Goal: Transaction & Acquisition: Download file/media

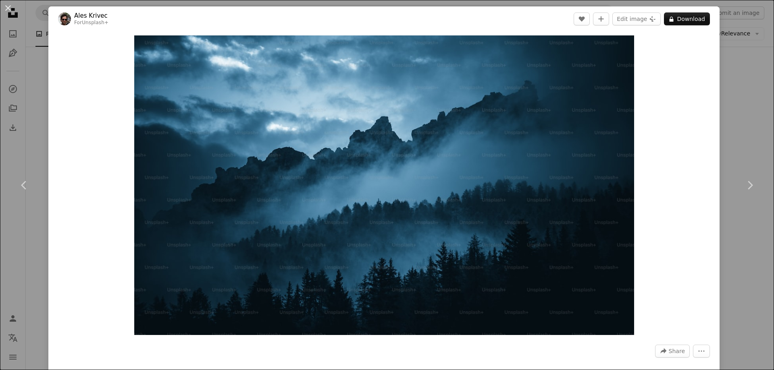
scroll to position [1935, 0]
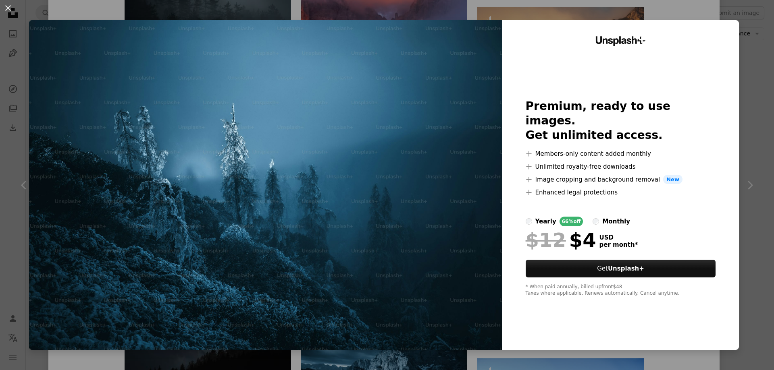
click at [769, 87] on div "An X shape Unsplash+ Premium, ready to use images. Get unlimited access. A plus…" at bounding box center [387, 185] width 774 height 370
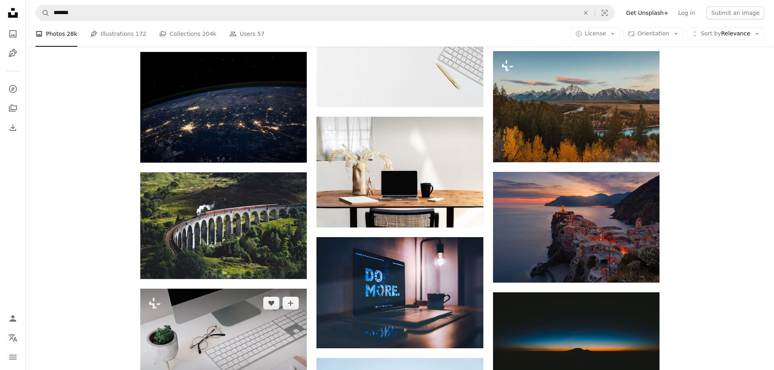
scroll to position [987, 0]
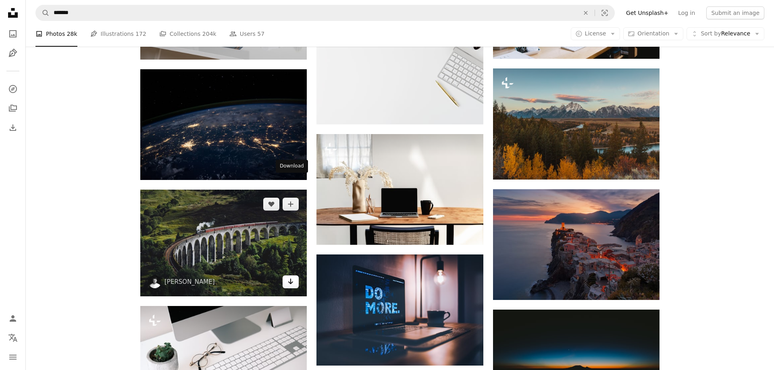
click at [291, 279] on icon "Download" at bounding box center [290, 282] width 5 height 6
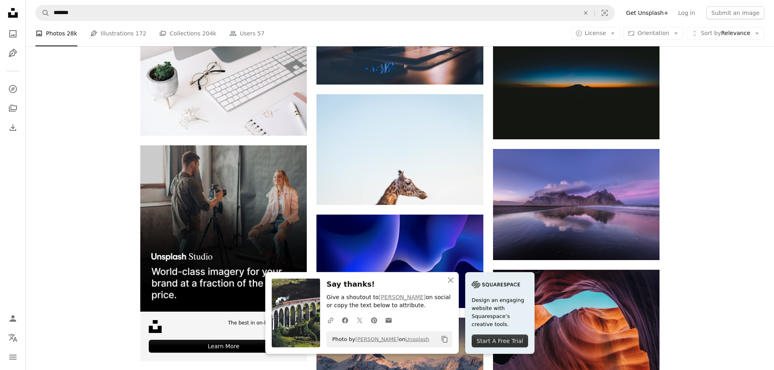
scroll to position [1275, 0]
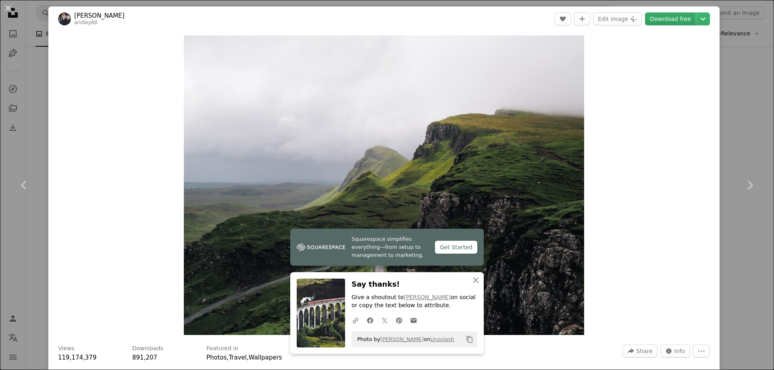
click at [671, 23] on link "Download free" at bounding box center [670, 18] width 51 height 13
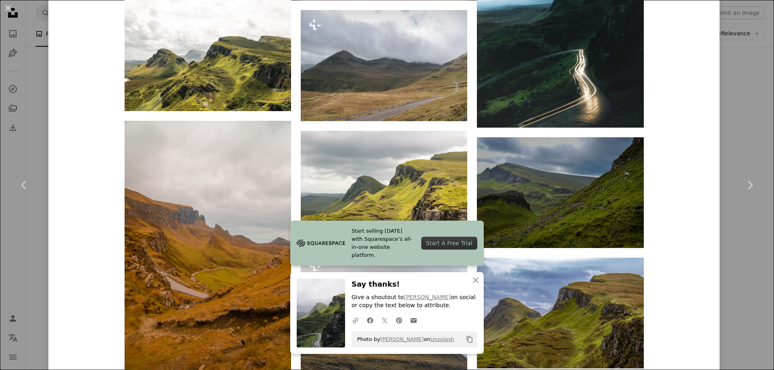
scroll to position [1548, 0]
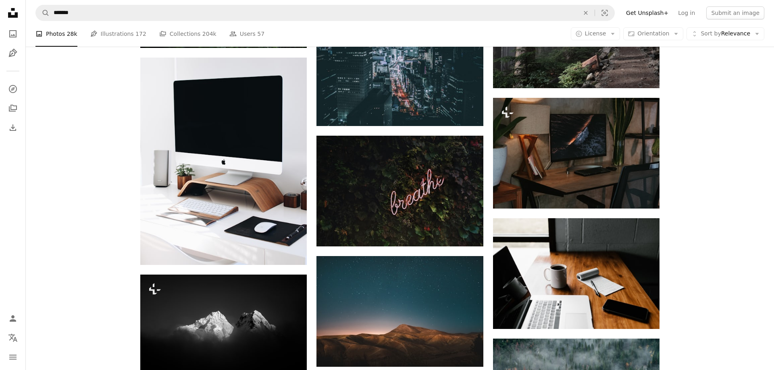
scroll to position [2097, 0]
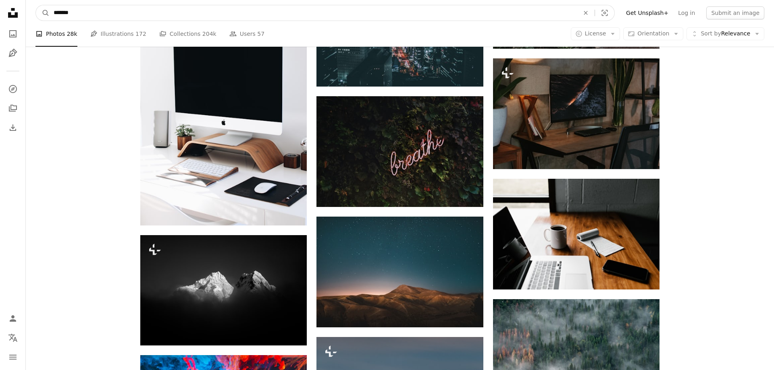
click at [154, 12] on input "*******" at bounding box center [313, 12] width 527 height 15
type input "*"
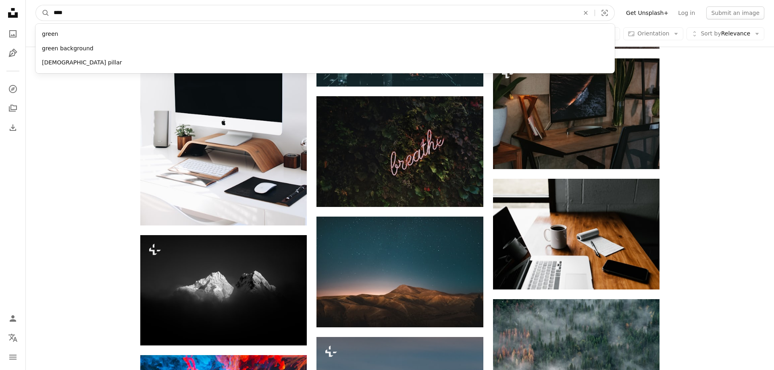
type input "*****"
click button "A magnifying glass" at bounding box center [43, 12] width 14 height 15
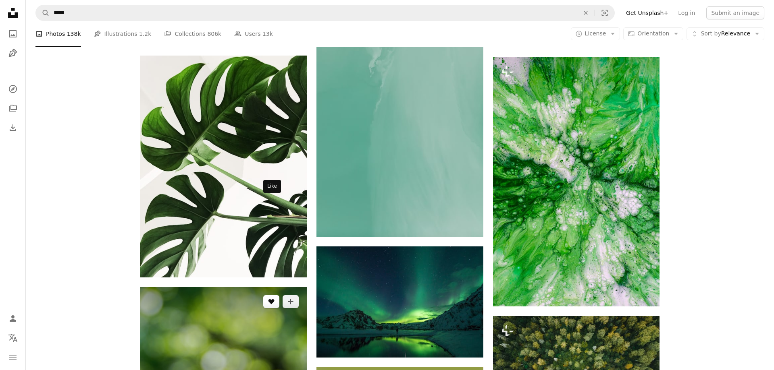
scroll to position [740, 0]
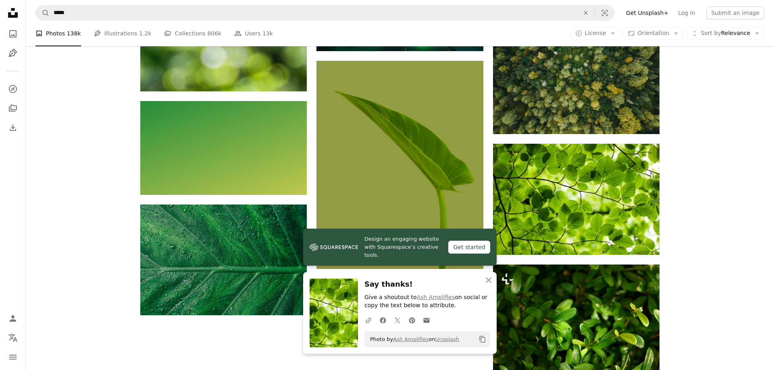
scroll to position [1051, 0]
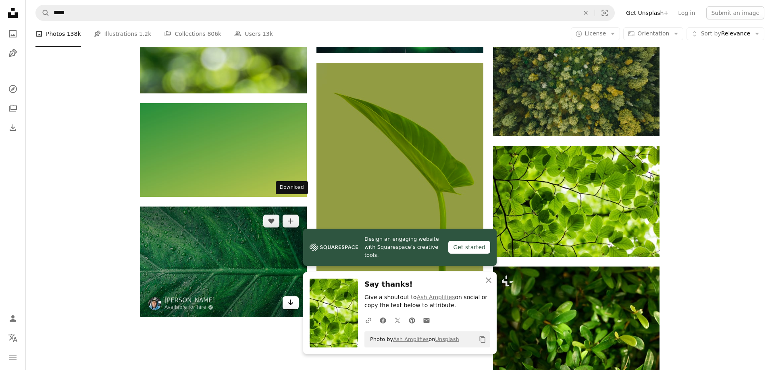
click at [293, 298] on icon "Arrow pointing down" at bounding box center [290, 303] width 6 height 10
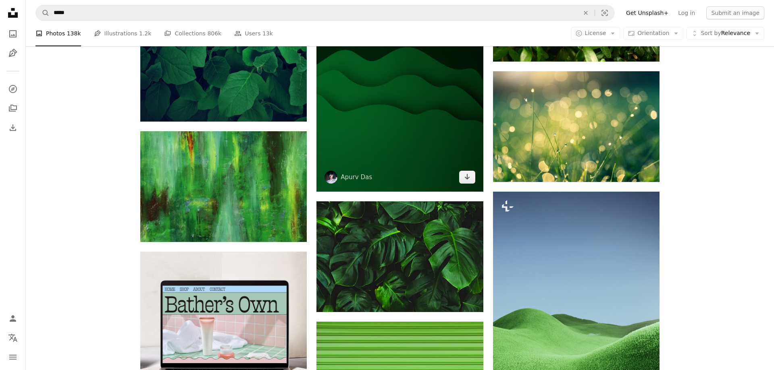
scroll to position [1516, 0]
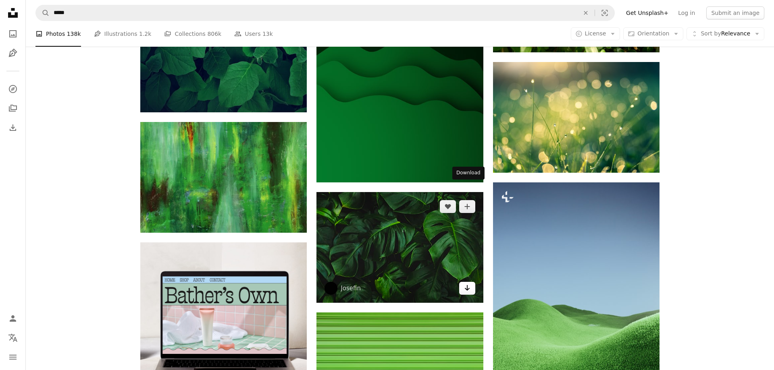
click at [470, 282] on link "Arrow pointing down" at bounding box center [467, 288] width 16 height 13
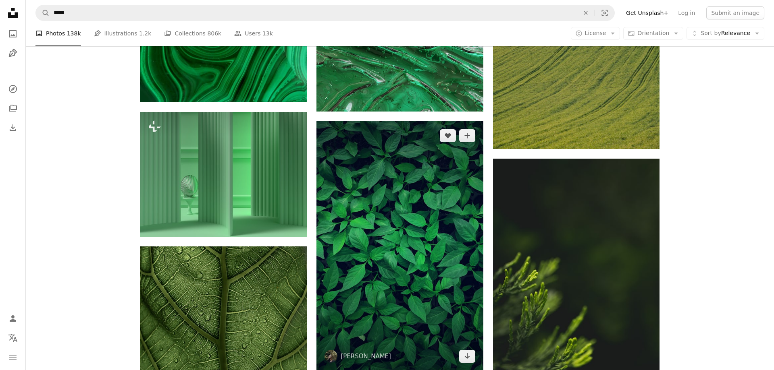
scroll to position [6491, 0]
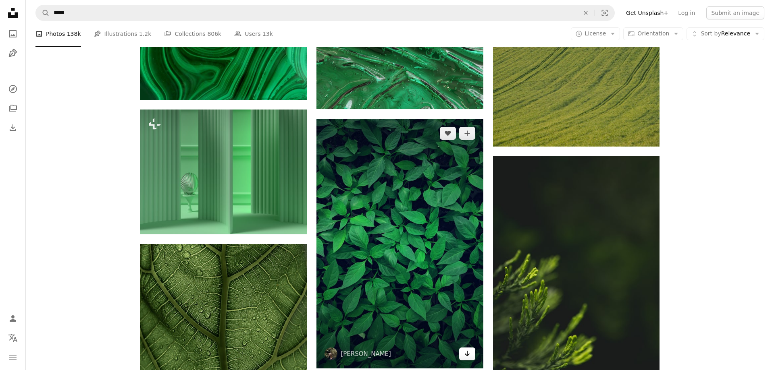
click at [468, 351] on icon "Download" at bounding box center [466, 354] width 5 height 6
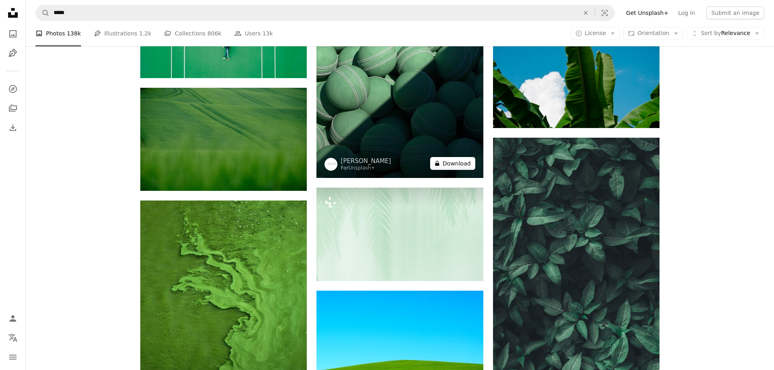
scroll to position [11096, 0]
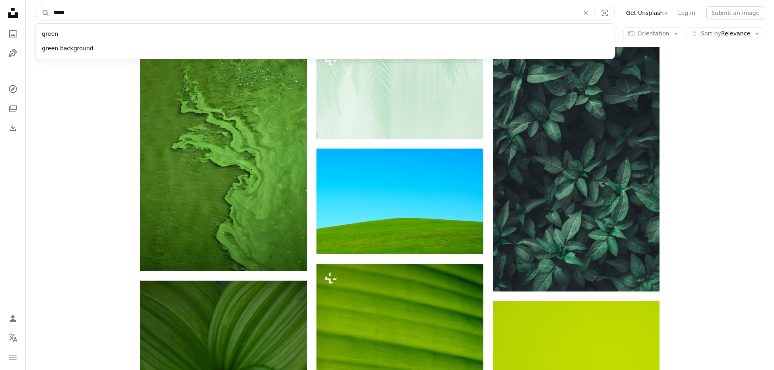
drag, startPoint x: 228, startPoint y: 14, endPoint x: 0, endPoint y: 58, distance: 232.3
click at [50, 21] on input "*****" at bounding box center [313, 12] width 527 height 15
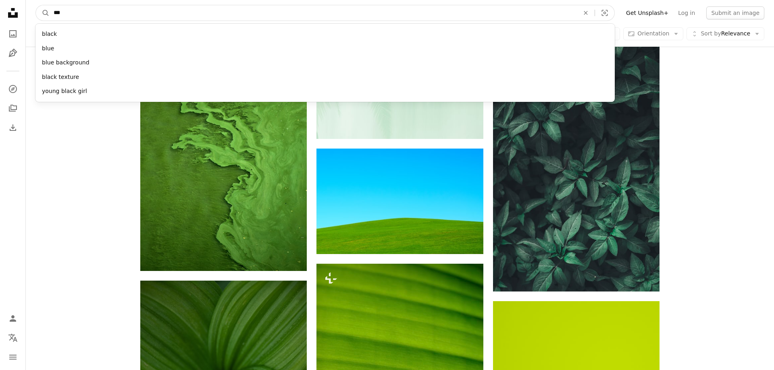
type input "****"
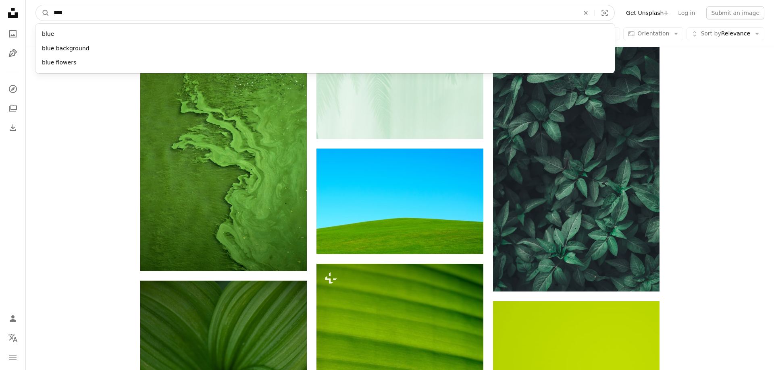
click button "A magnifying glass" at bounding box center [43, 12] width 14 height 15
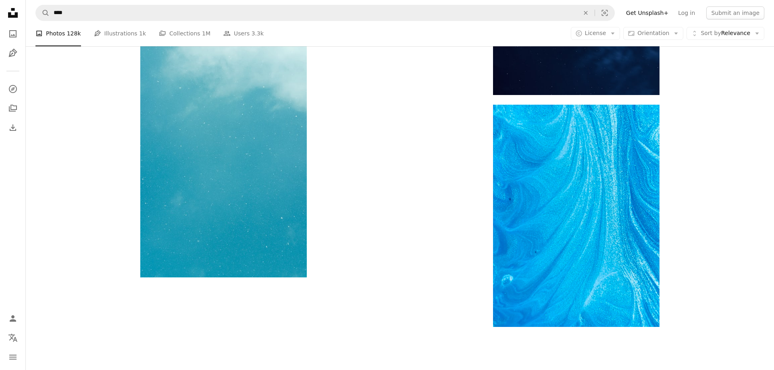
scroll to position [1173, 0]
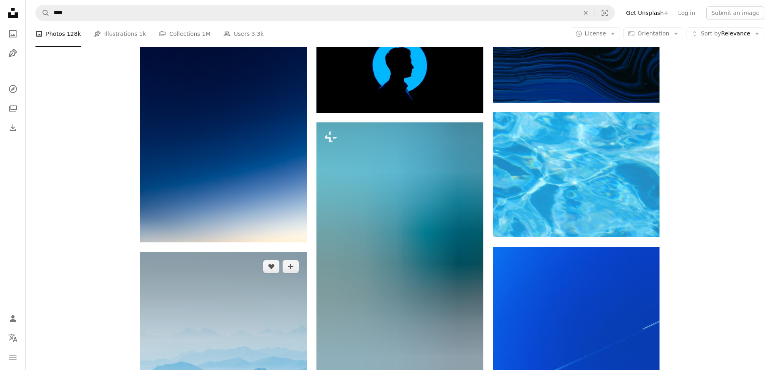
scroll to position [5490, 0]
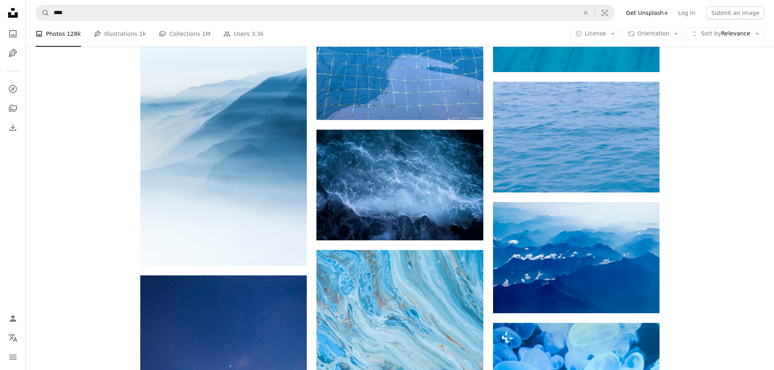
scroll to position [8039, 0]
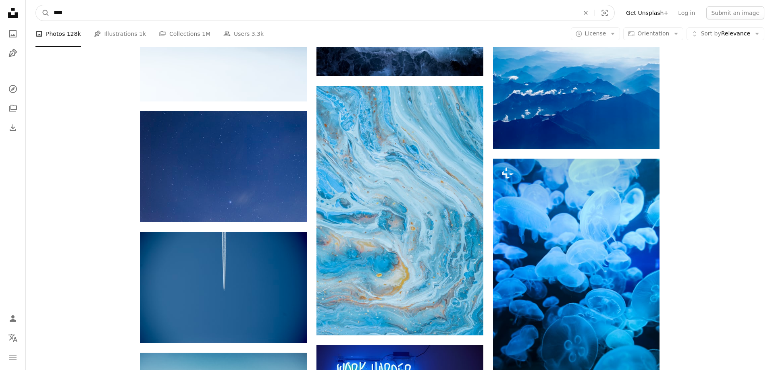
click at [235, 12] on input "****" at bounding box center [313, 12] width 527 height 15
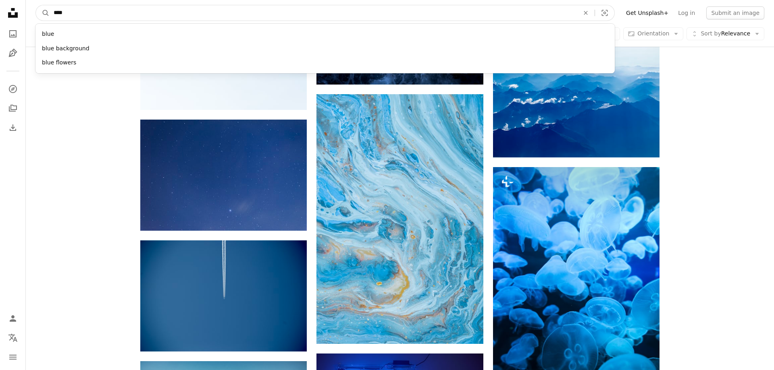
scroll to position [8030, 0]
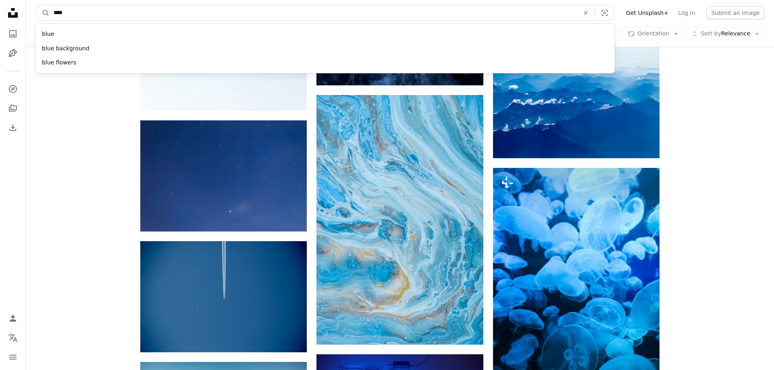
drag, startPoint x: 119, startPoint y: 12, endPoint x: 26, endPoint y: 0, distance: 93.9
click at [50, 5] on input "****" at bounding box center [313, 12] width 527 height 15
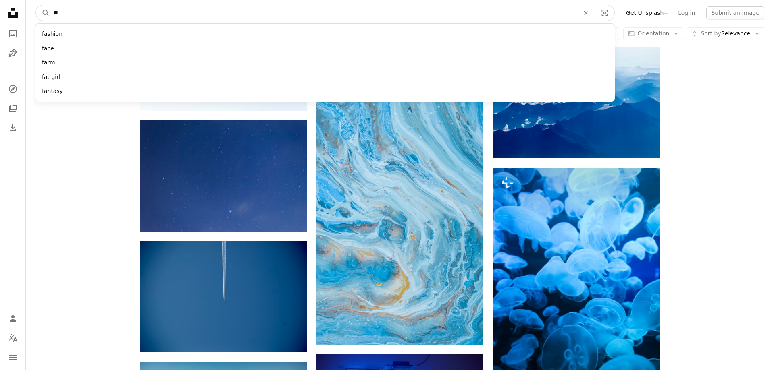
type input "*"
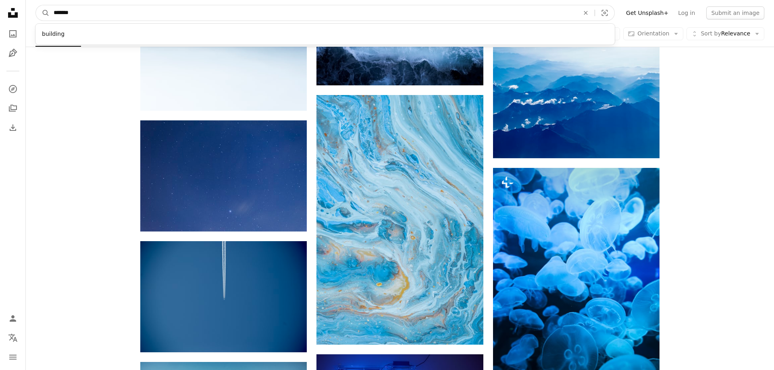
type input "********"
click button "A magnifying glass" at bounding box center [43, 12] width 14 height 15
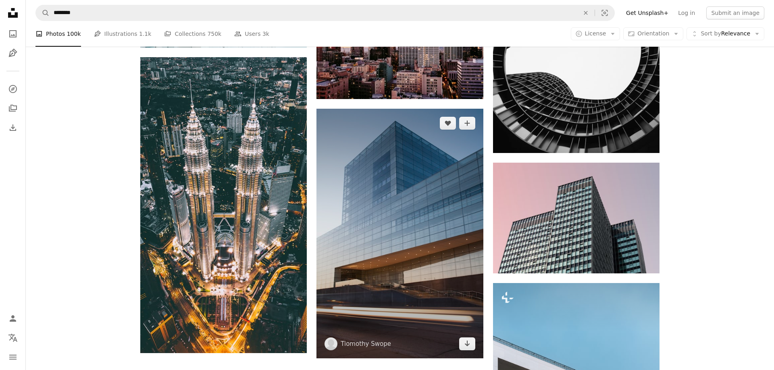
scroll to position [1416, 0]
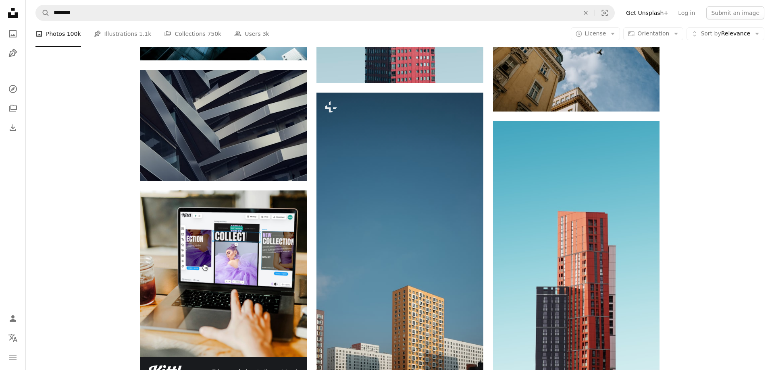
scroll to position [2115, 0]
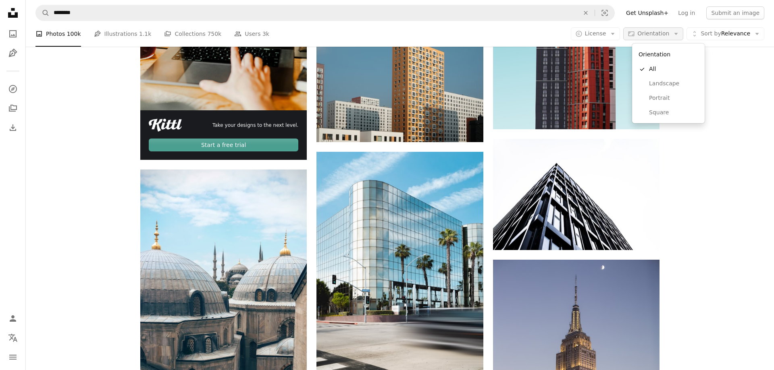
click at [658, 35] on span "Orientation" at bounding box center [653, 33] width 32 height 6
click at [655, 84] on span "Landscape" at bounding box center [673, 84] width 49 height 8
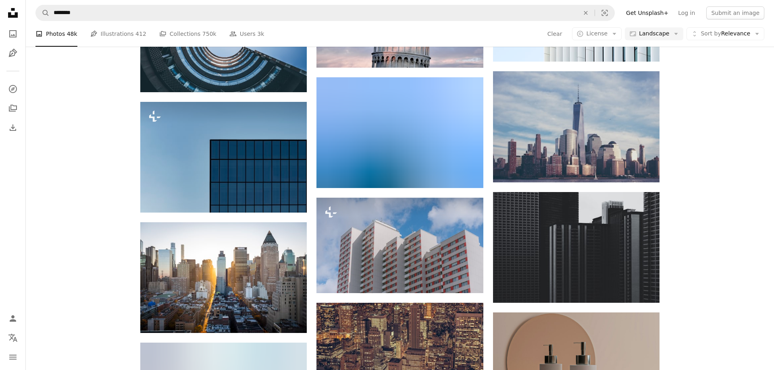
scroll to position [2508, 0]
